Goal: Information Seeking & Learning: Learn about a topic

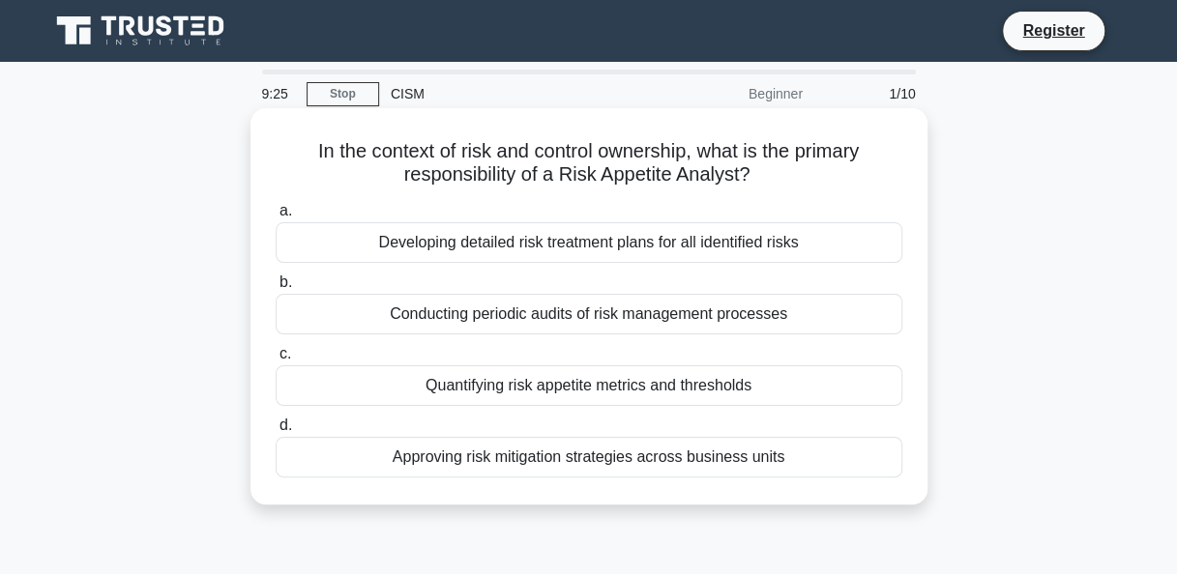
click at [683, 241] on div "Developing detailed risk treatment plans for all identified risks" at bounding box center [589, 242] width 626 height 41
click at [276, 218] on input "a. Developing detailed risk treatment plans for all identified risks" at bounding box center [276, 211] width 0 height 13
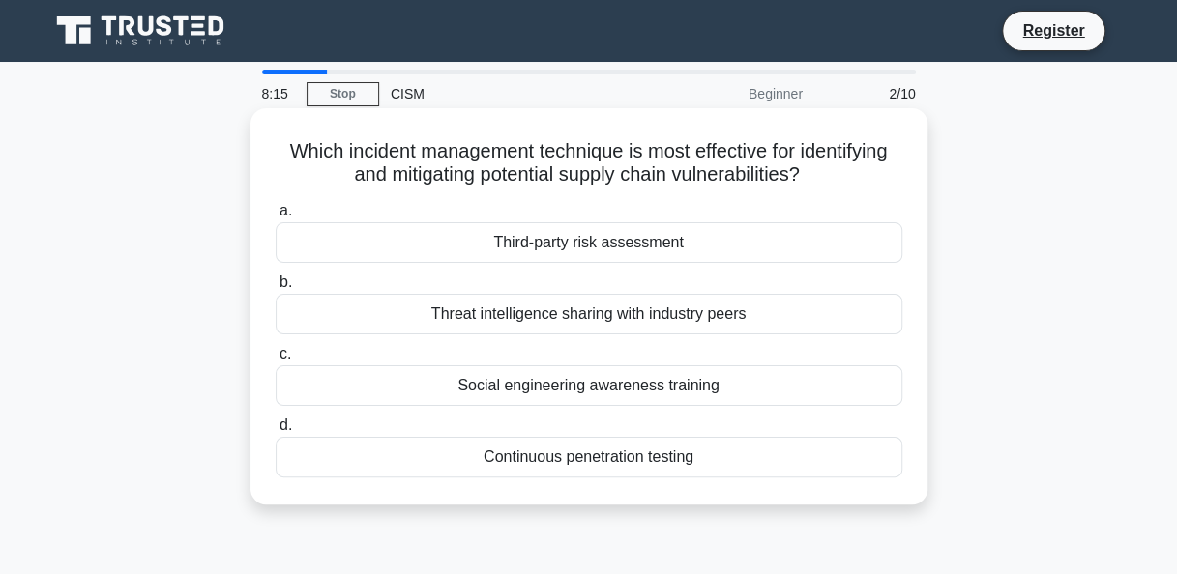
click at [597, 452] on div "Continuous penetration testing" at bounding box center [589, 457] width 626 height 41
click at [276, 432] on input "d. Continuous penetration testing" at bounding box center [276, 426] width 0 height 13
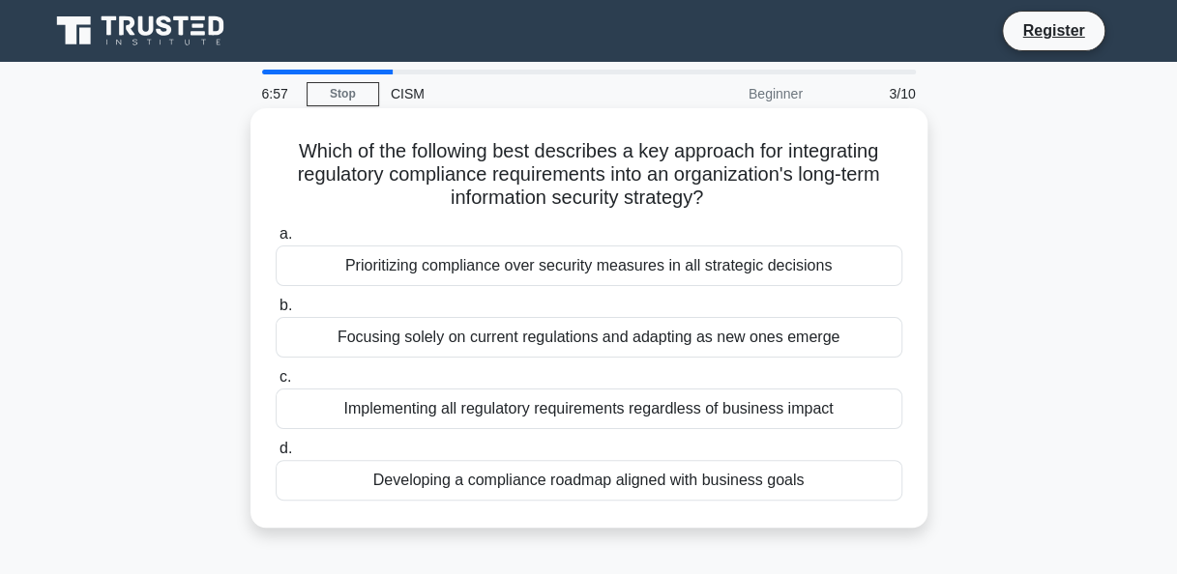
click at [548, 479] on div "Developing a compliance roadmap aligned with business goals" at bounding box center [589, 480] width 626 height 41
click at [276, 455] on input "d. Developing a compliance roadmap aligned with business goals" at bounding box center [276, 449] width 0 height 13
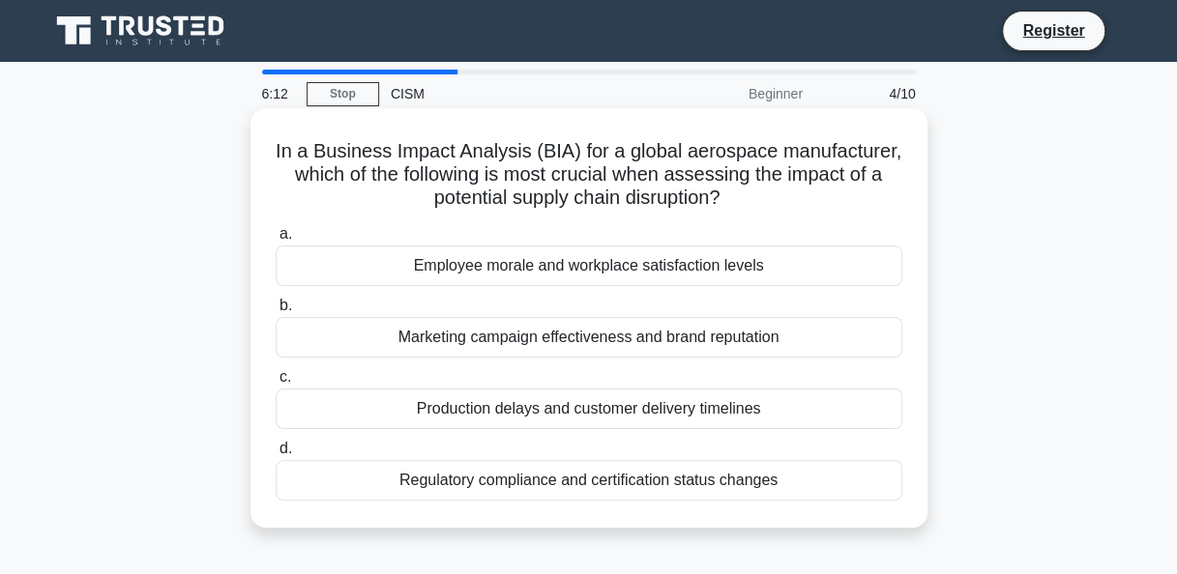
click at [576, 406] on div "Production delays and customer delivery timelines" at bounding box center [589, 409] width 626 height 41
click at [276, 384] on input "c. Production delays and customer delivery timelines" at bounding box center [276, 377] width 0 height 13
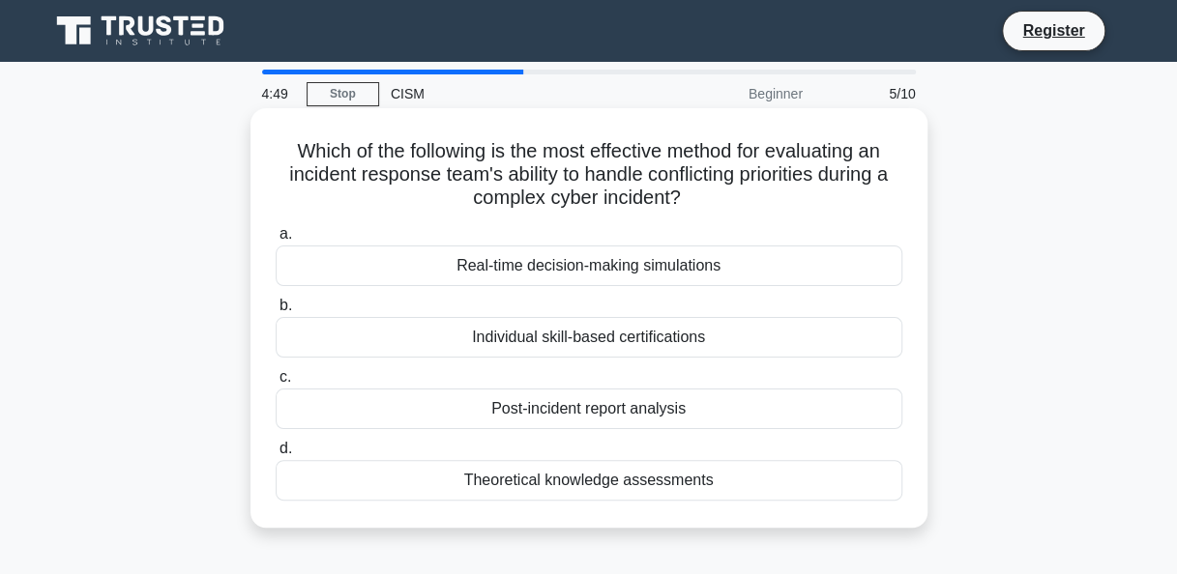
click at [576, 267] on div "Real-time decision-making simulations" at bounding box center [589, 266] width 626 height 41
click at [276, 241] on input "a. Real-time decision-making simulations" at bounding box center [276, 234] width 0 height 13
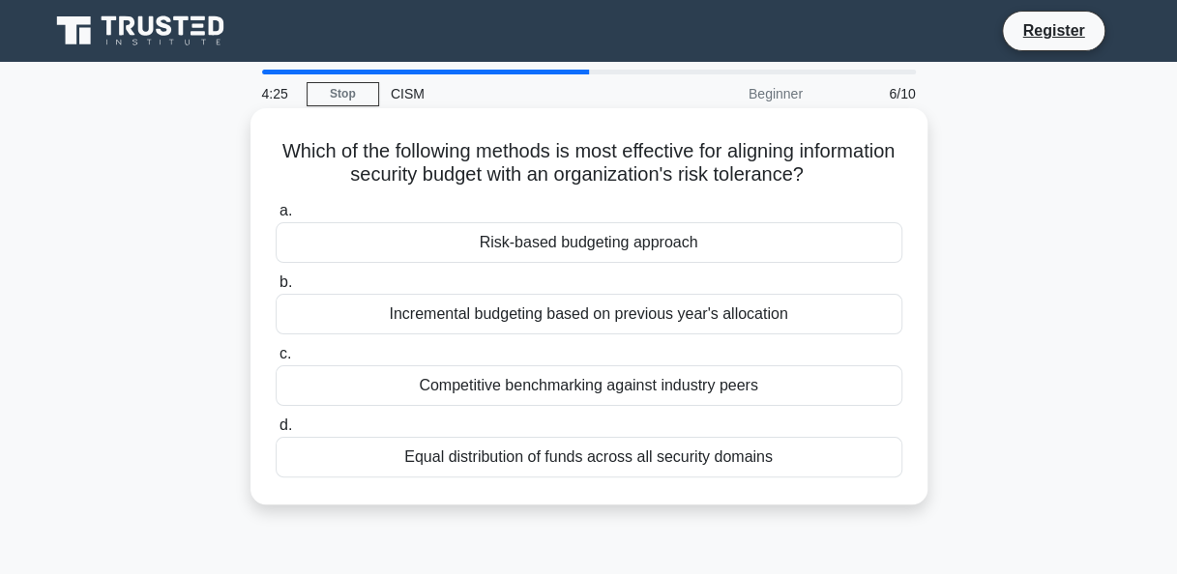
click at [705, 251] on div "Risk-based budgeting approach" at bounding box center [589, 242] width 626 height 41
click at [276, 218] on input "a. Risk-based budgeting approach" at bounding box center [276, 211] width 0 height 13
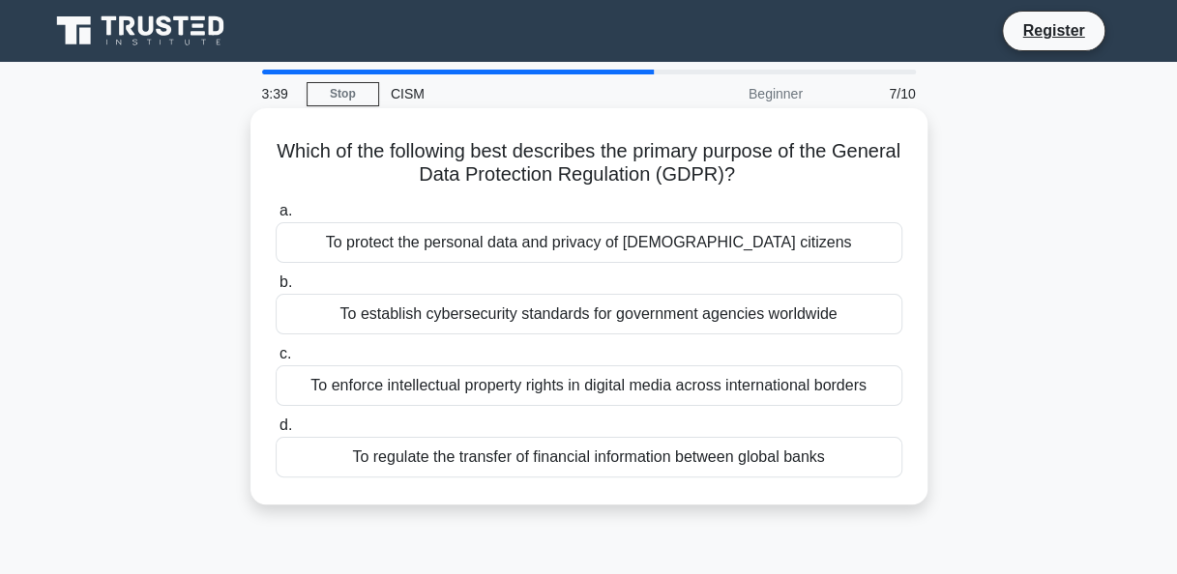
click at [683, 239] on div "To protect the personal data and privacy of [DEMOGRAPHIC_DATA] citizens" at bounding box center [589, 242] width 626 height 41
click at [276, 218] on input "a. To protect the personal data and privacy of [DEMOGRAPHIC_DATA] citizens" at bounding box center [276, 211] width 0 height 13
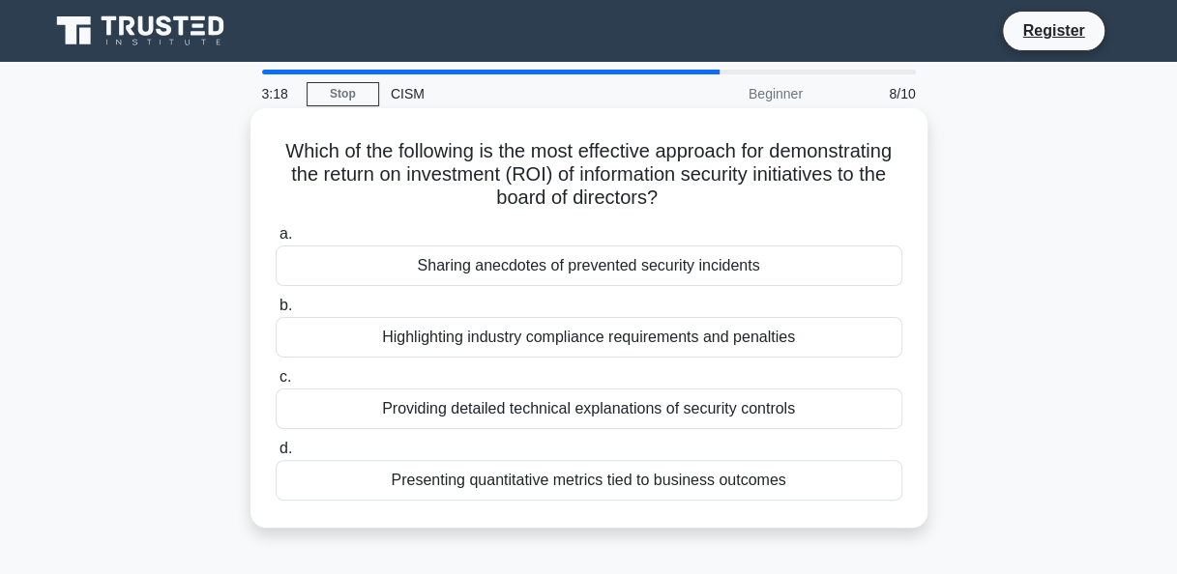
click at [599, 480] on div "Presenting quantitative metrics tied to business outcomes" at bounding box center [589, 480] width 626 height 41
click at [276, 455] on input "d. Presenting quantitative metrics tied to business outcomes" at bounding box center [276, 449] width 0 height 13
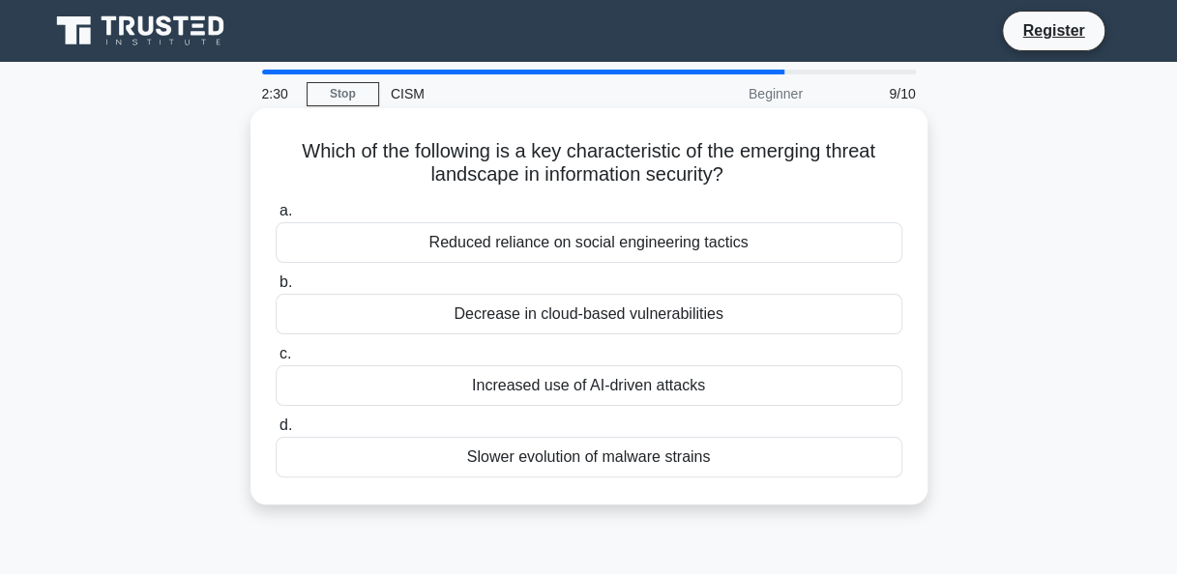
click at [625, 386] on div "Increased use of AI-driven attacks" at bounding box center [589, 385] width 626 height 41
click at [276, 361] on input "c. Increased use of AI-driven attacks" at bounding box center [276, 354] width 0 height 13
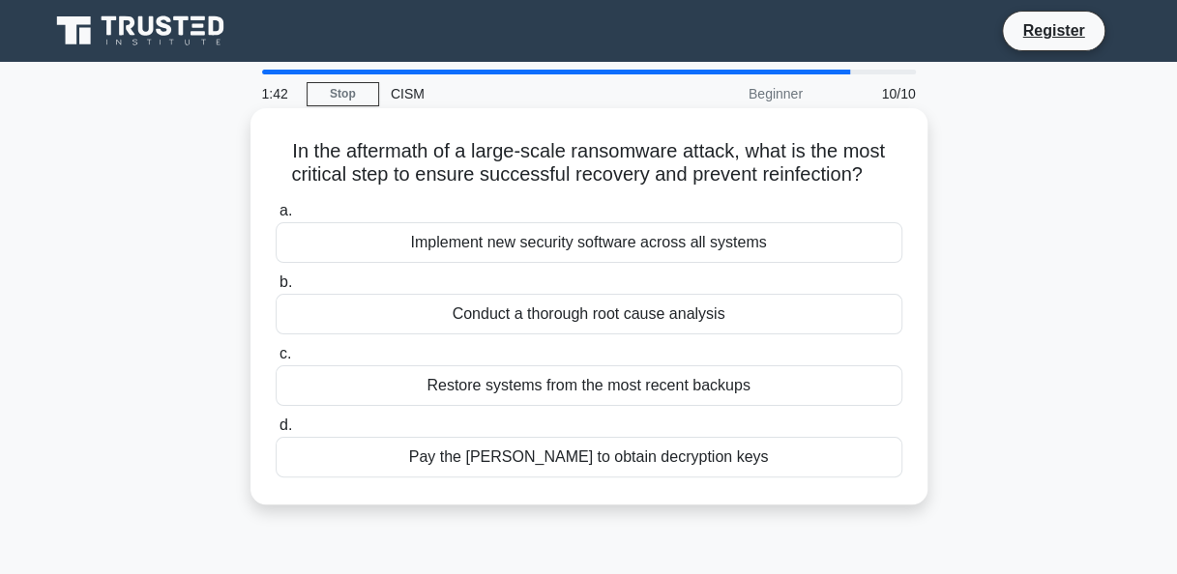
click at [609, 390] on div "Restore systems from the most recent backups" at bounding box center [589, 385] width 626 height 41
click at [276, 361] on input "c. Restore systems from the most recent backups" at bounding box center [276, 354] width 0 height 13
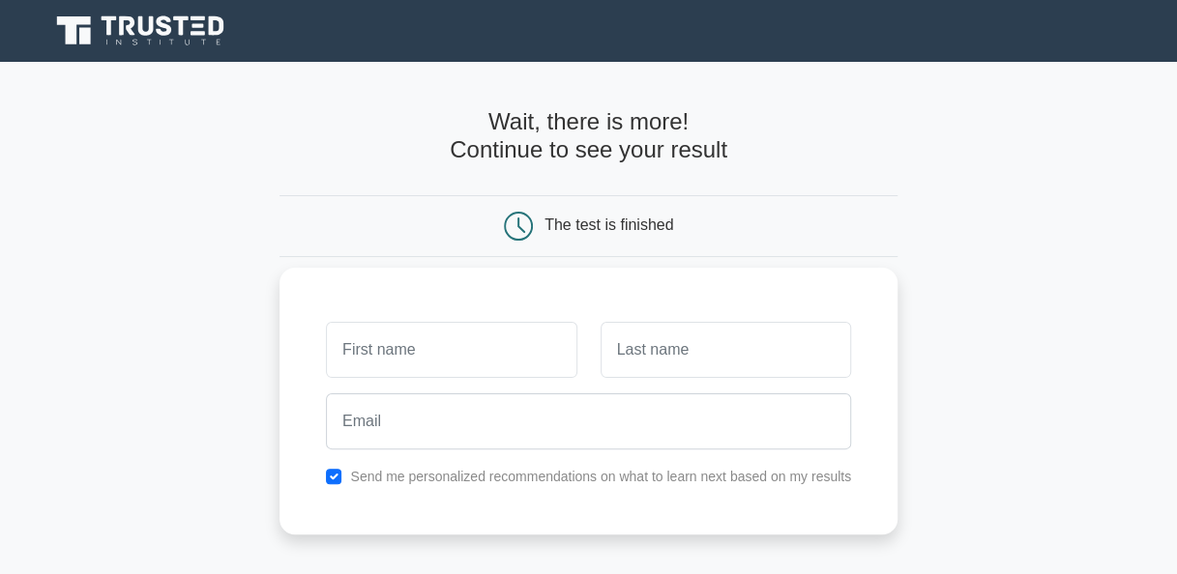
drag, startPoint x: 563, startPoint y: 476, endPoint x: 541, endPoint y: 443, distance: 39.2
click at [563, 476] on label "Send me personalized recommendations on what to learn next based on my results" at bounding box center [600, 476] width 501 height 15
click at [532, 358] on input "text" at bounding box center [451, 350] width 250 height 56
type input "Ram"
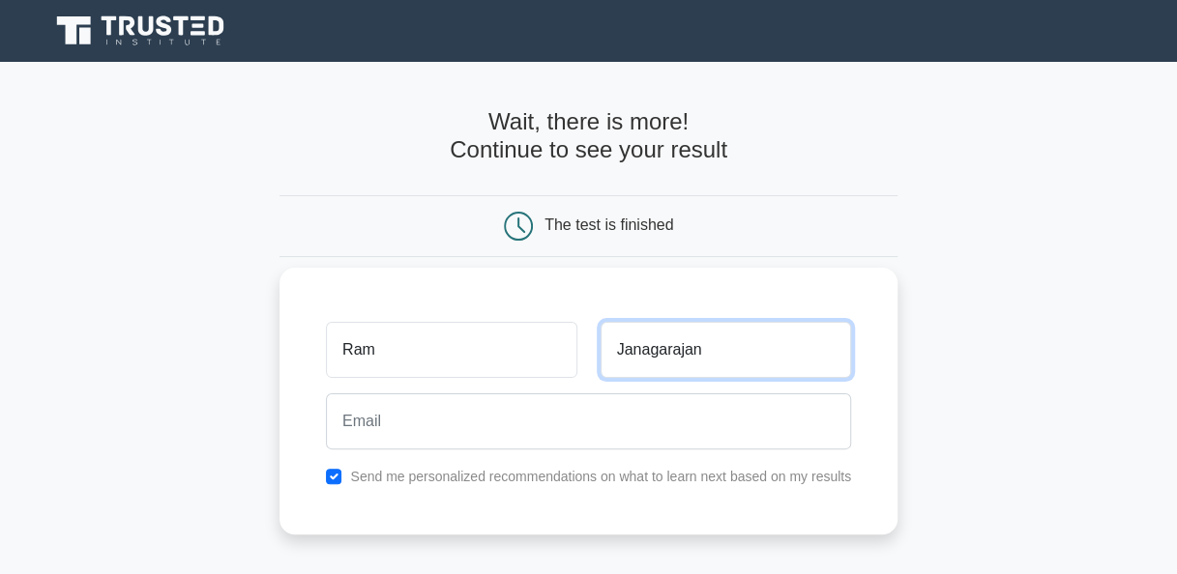
type input "Janagarajan"
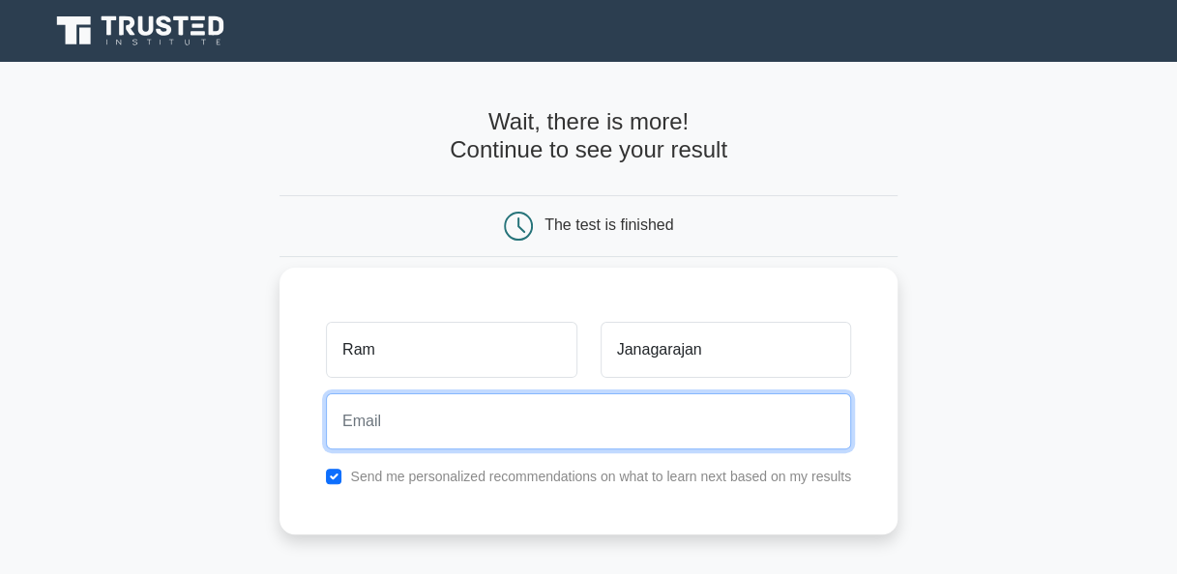
click at [501, 421] on input "email" at bounding box center [588, 421] width 525 height 56
type input "ramakrishnan.j@gmail.com"
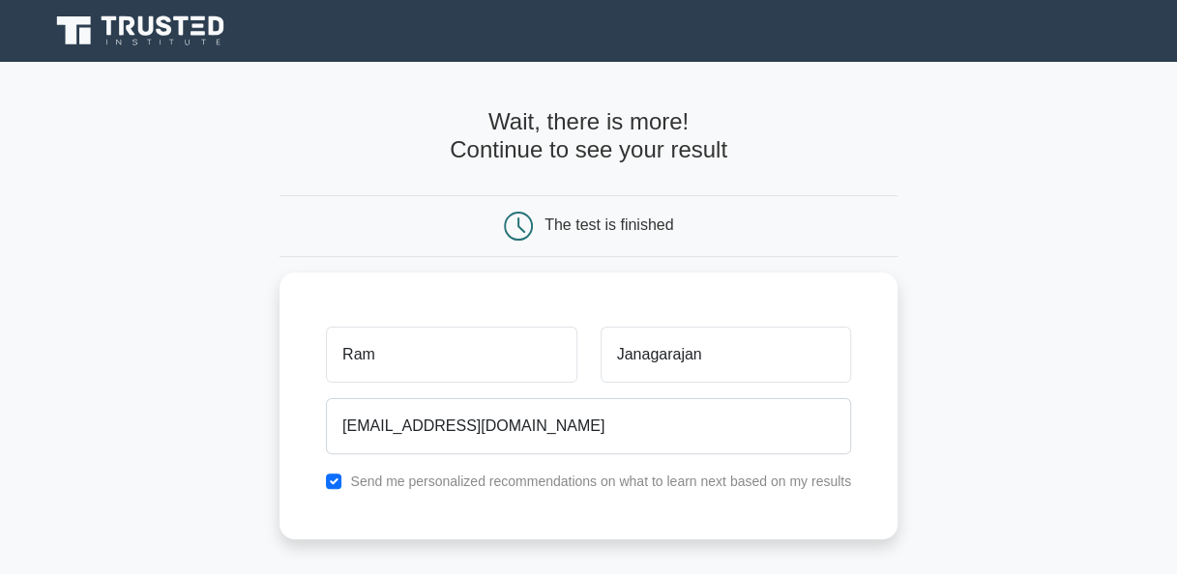
click at [1013, 460] on main "Wait, there is more! Continue to see your result The test is finished Ram" at bounding box center [588, 410] width 1177 height 696
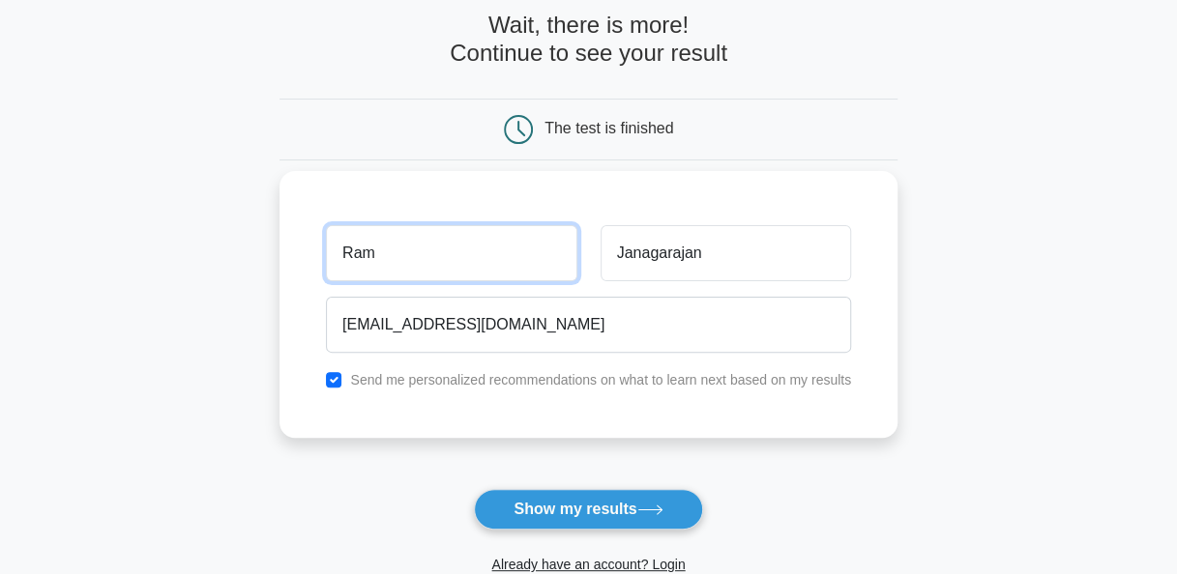
click at [398, 247] on input "Ram" at bounding box center [451, 253] width 250 height 56
type input "Ramakrishnan"
click at [542, 379] on label "Send me personalized recommendations on what to learn next based on my results" at bounding box center [600, 379] width 501 height 15
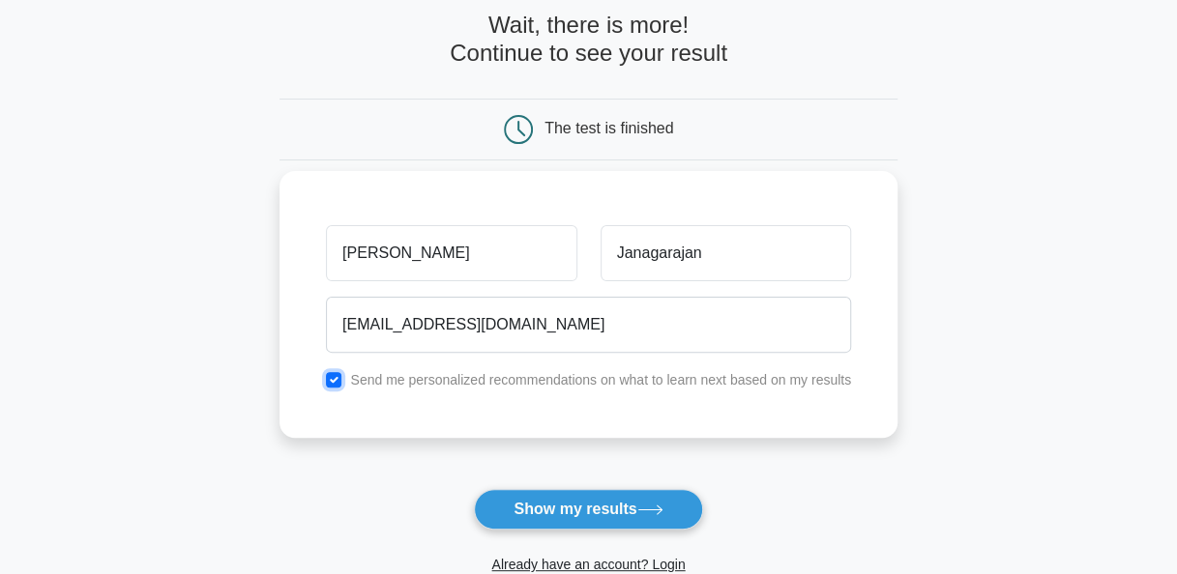
click at [335, 380] on input "checkbox" at bounding box center [333, 379] width 15 height 15
checkbox input "false"
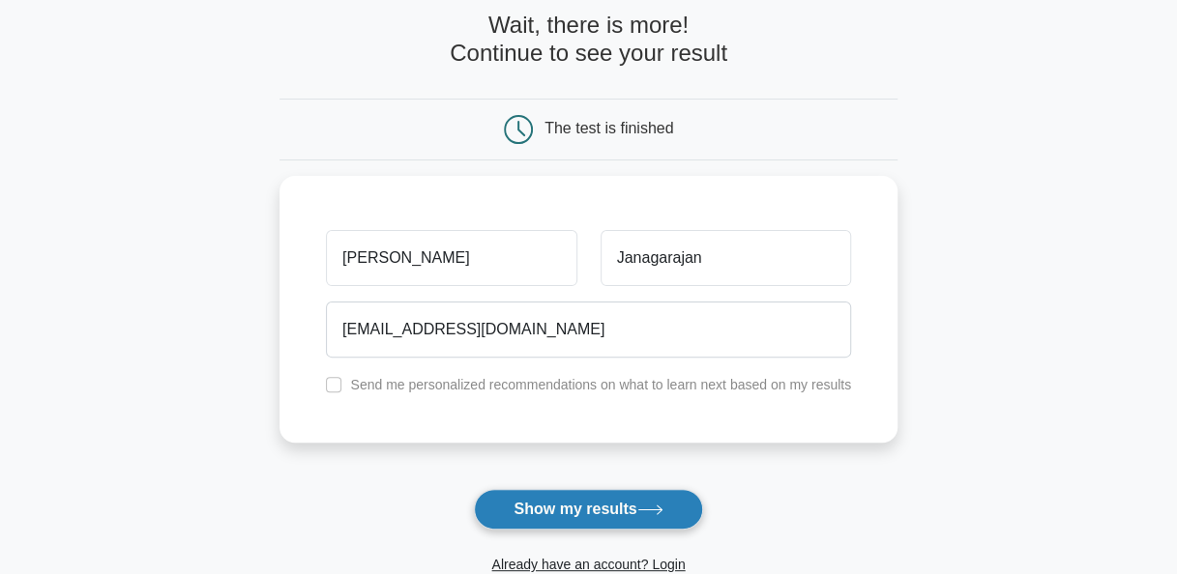
click at [601, 507] on button "Show my results" at bounding box center [588, 509] width 228 height 41
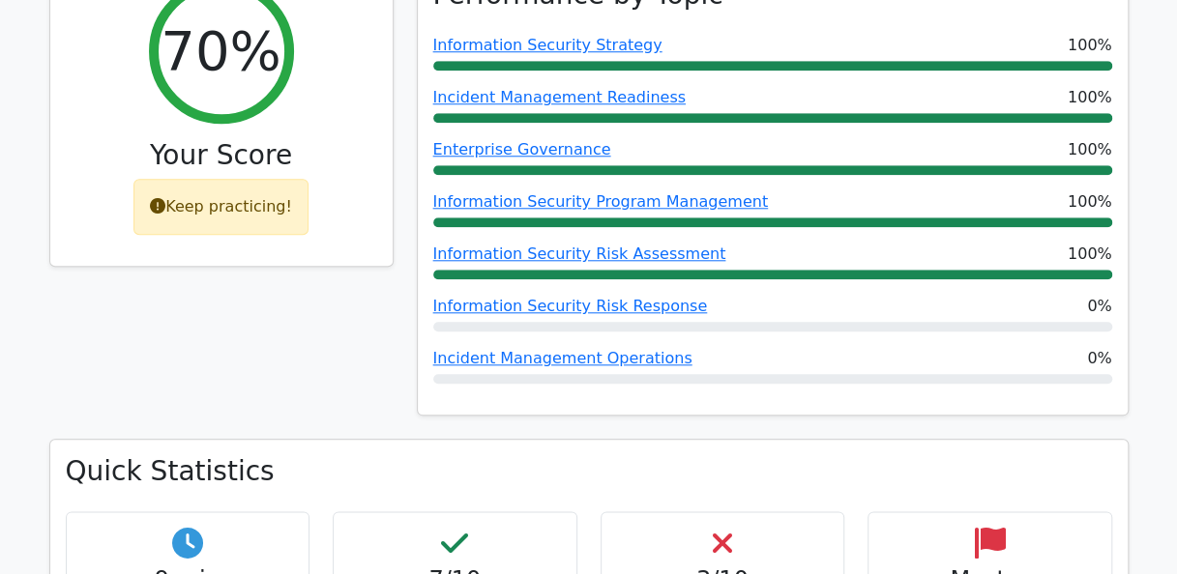
scroll to position [870, 0]
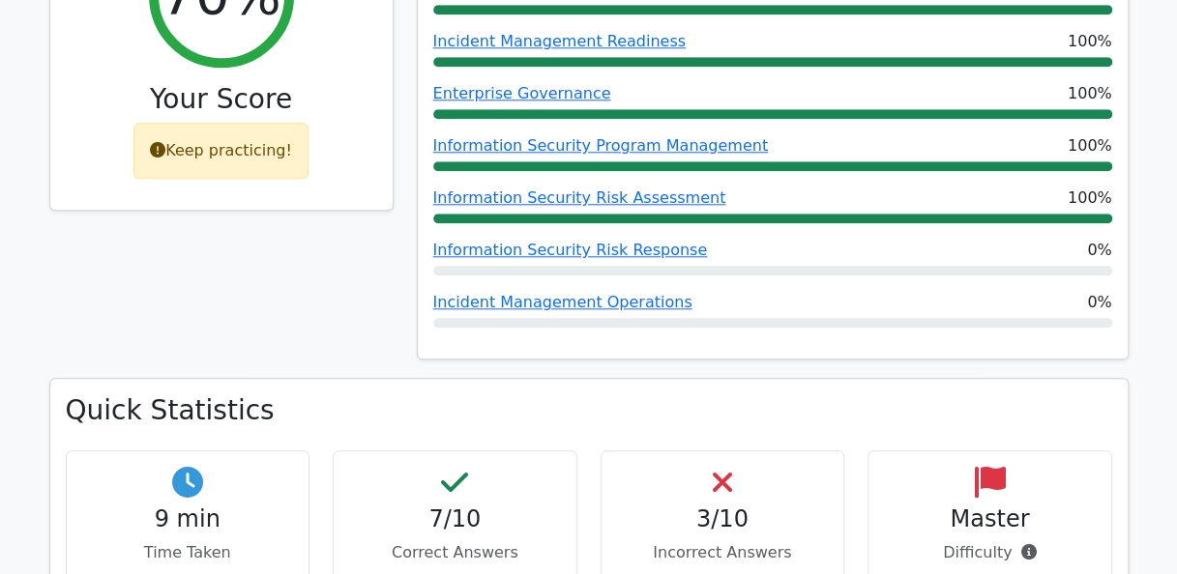
click at [725, 506] on h4 "3/10" at bounding box center [723, 520] width 212 height 28
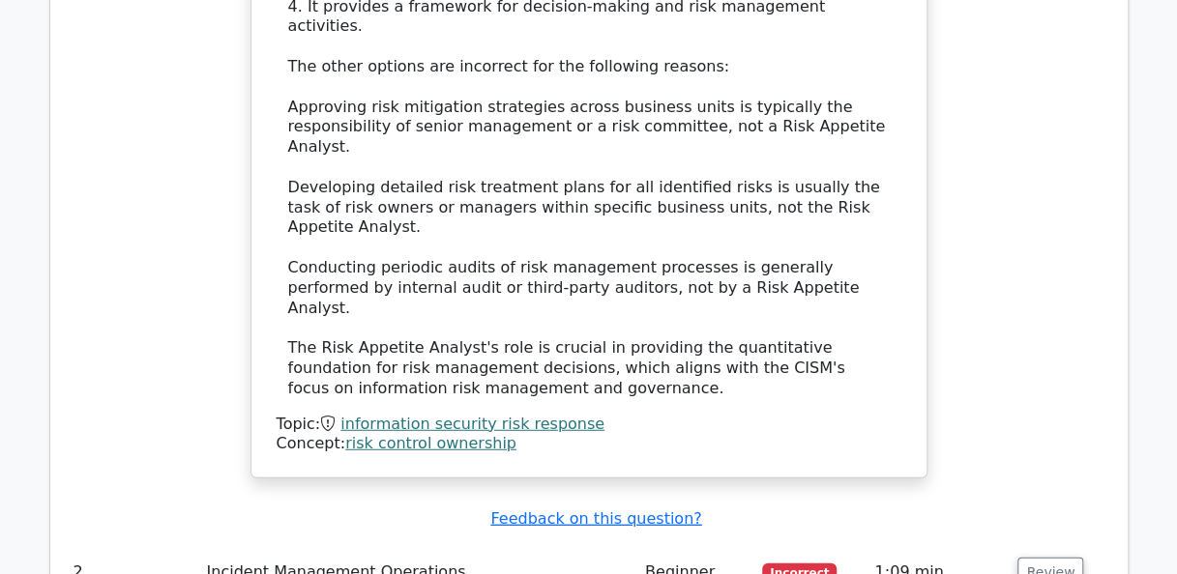
scroll to position [2320, 0]
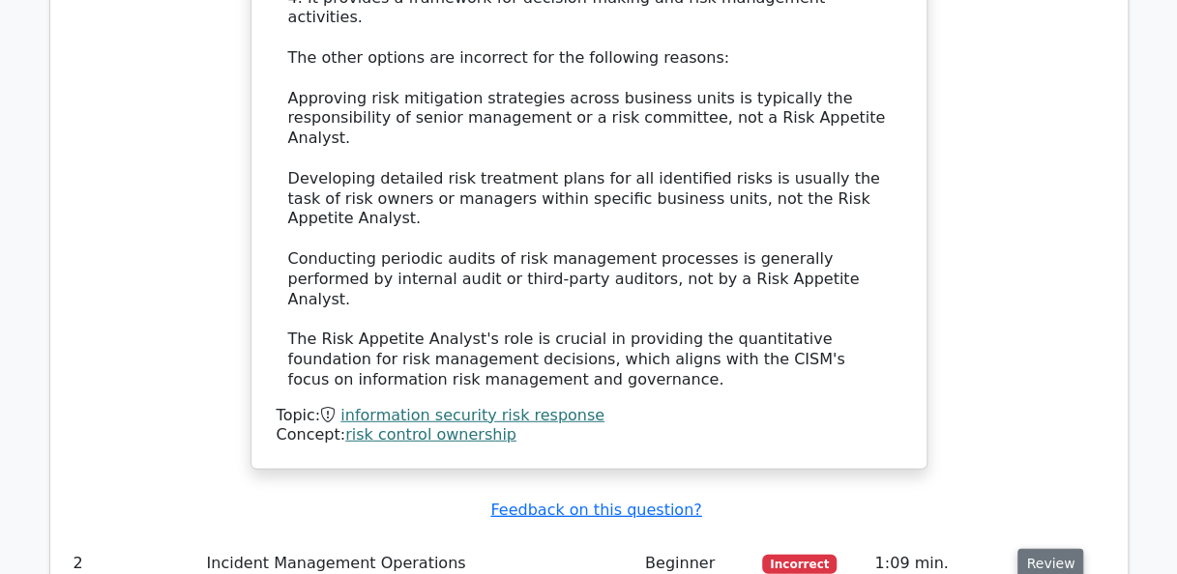
click at [1027, 549] on button "Review" at bounding box center [1050, 564] width 66 height 30
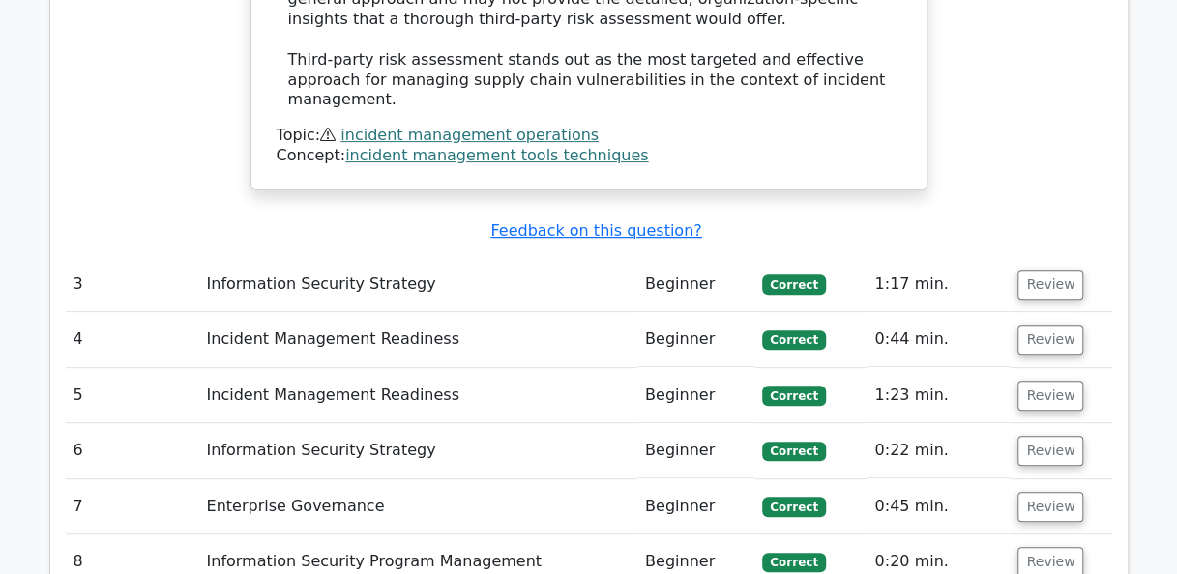
scroll to position [3964, 0]
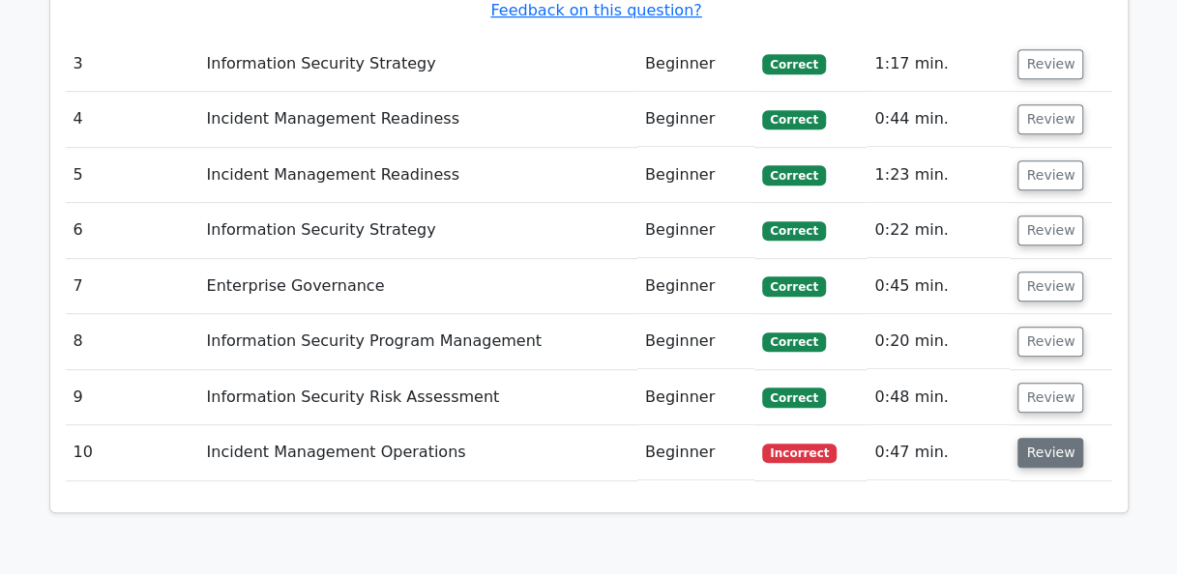
click at [1052, 438] on button "Review" at bounding box center [1050, 453] width 66 height 30
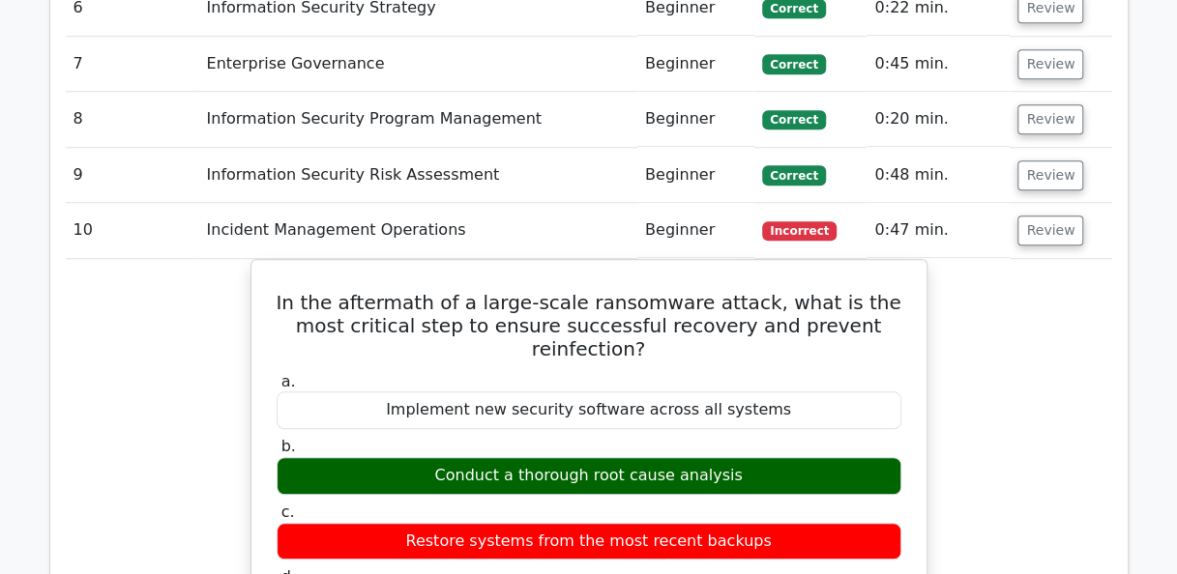
scroll to position [4447, 0]
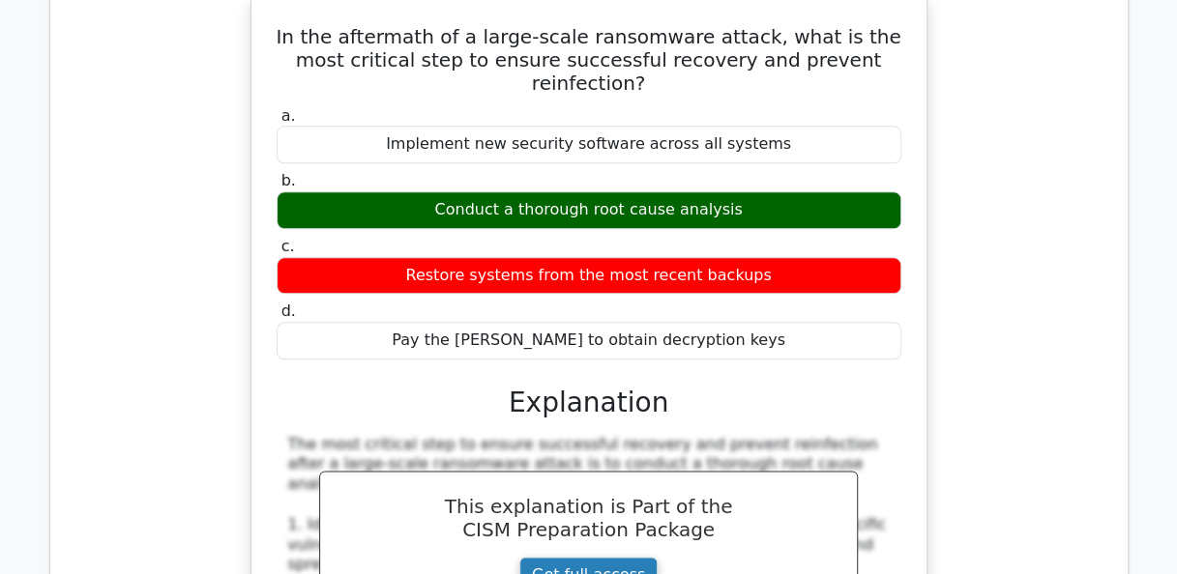
click at [584, 557] on link "Get full access" at bounding box center [588, 575] width 138 height 37
